Goal: Navigation & Orientation: Find specific page/section

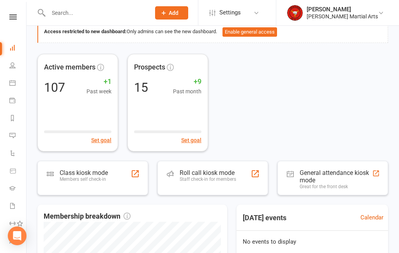
scroll to position [43, 0]
click at [230, 175] on div "Roll call kiosk mode" at bounding box center [208, 172] width 57 height 7
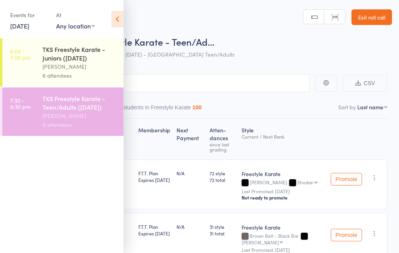
click at [113, 19] on icon at bounding box center [118, 19] width 12 height 16
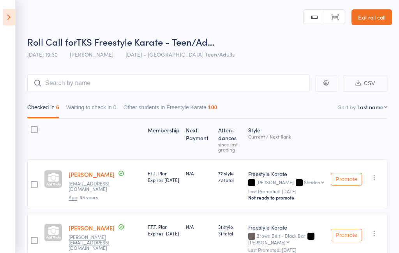
click at [376, 16] on link "Exit roll call" at bounding box center [372, 17] width 41 height 16
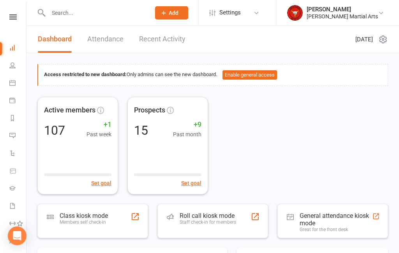
click at [73, 216] on div "Class kiosk mode" at bounding box center [84, 215] width 48 height 7
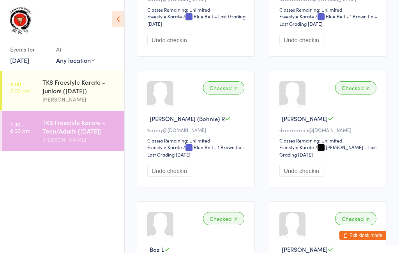
scroll to position [197, 0]
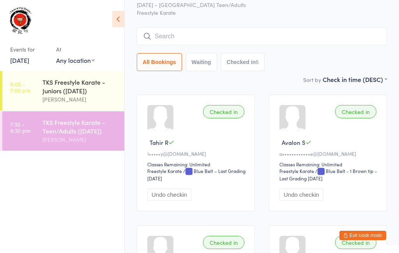
click at [376, 231] on button "Exit kiosk mode" at bounding box center [363, 235] width 47 height 9
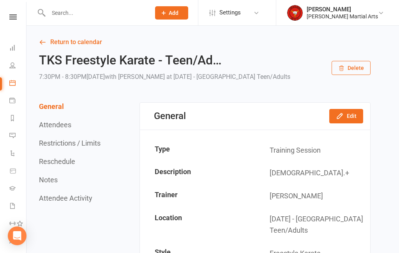
click at [11, 82] on icon at bounding box center [12, 83] width 6 height 6
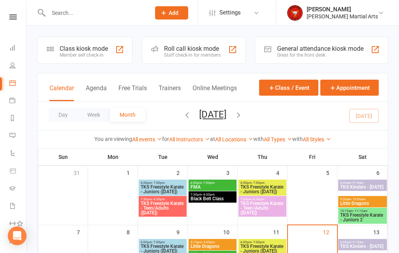
click at [13, 16] on icon at bounding box center [12, 16] width 7 height 5
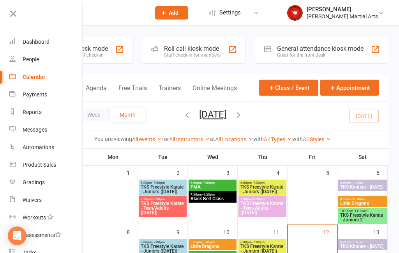
click at [37, 41] on div "Dashboard" at bounding box center [36, 42] width 27 height 6
